Goal: Find specific page/section: Find specific page/section

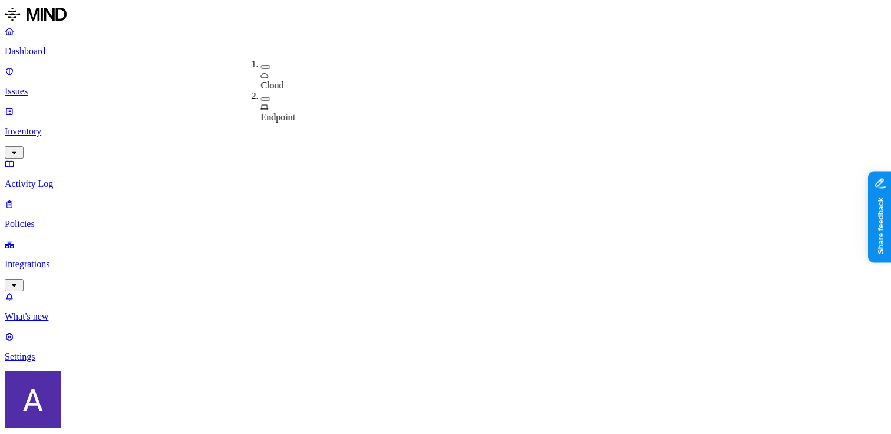
click at [284, 80] on span "Cloud" at bounding box center [272, 85] width 23 height 10
